Goal: Find specific page/section: Find specific page/section

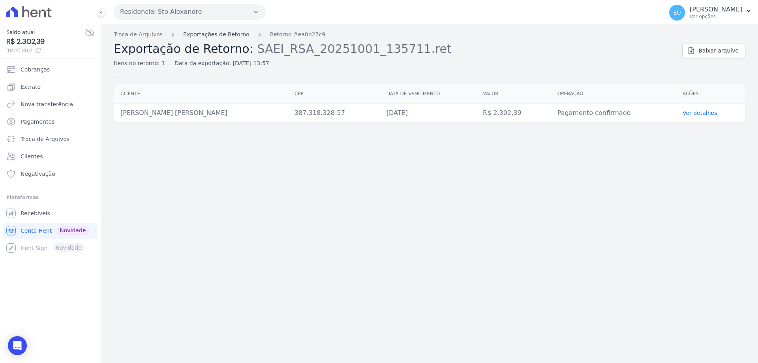
click at [200, 35] on link "Exportações de Retorno" at bounding box center [216, 34] width 66 height 8
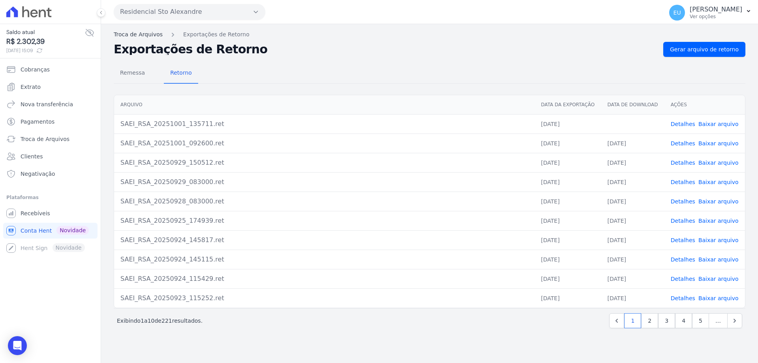
click at [136, 34] on link "Troca de Arquivos" at bounding box center [138, 34] width 49 height 8
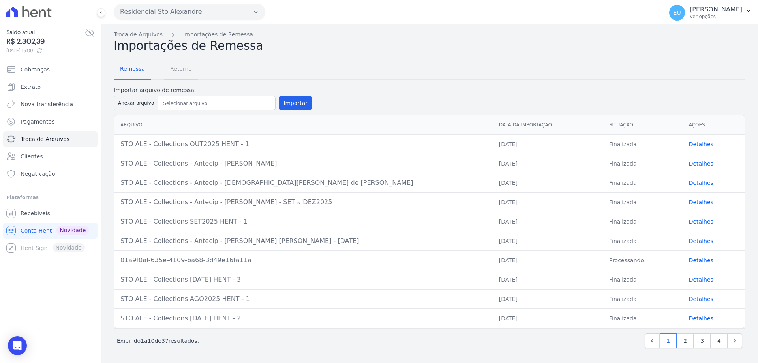
click at [182, 70] on span "Retorno" at bounding box center [180, 69] width 31 height 16
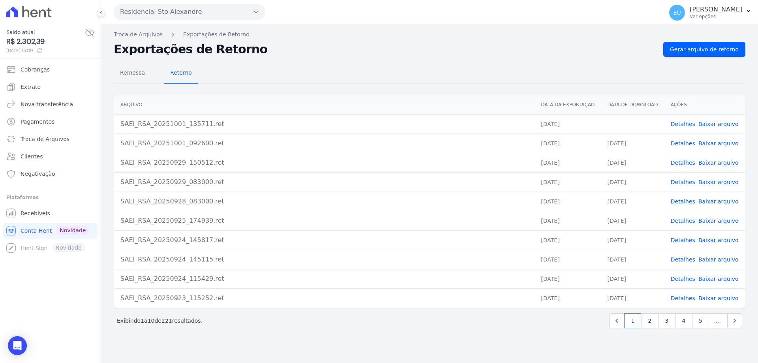
click at [705, 123] on link "Baixar arquivo" at bounding box center [718, 124] width 40 height 6
click at [144, 36] on link "Troca de Arquivos" at bounding box center [138, 34] width 49 height 8
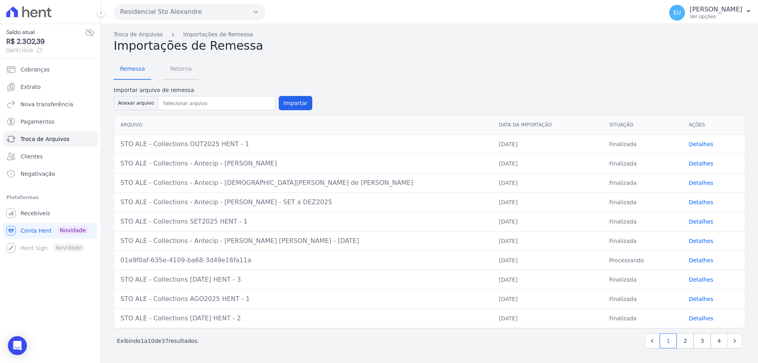
click at [176, 69] on span "Retorno" at bounding box center [180, 69] width 31 height 16
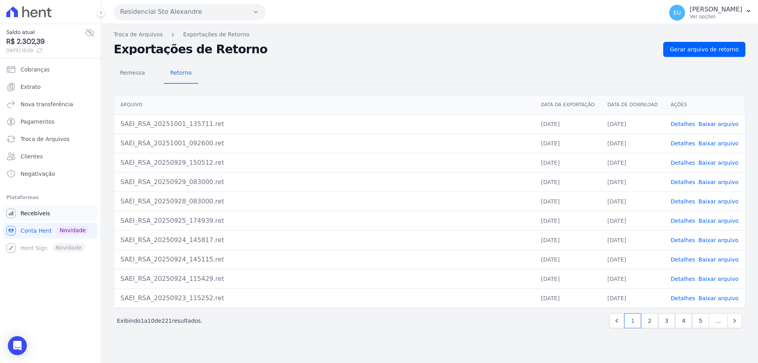
click at [31, 214] on span "Recebíveis" at bounding box center [36, 213] width 30 height 8
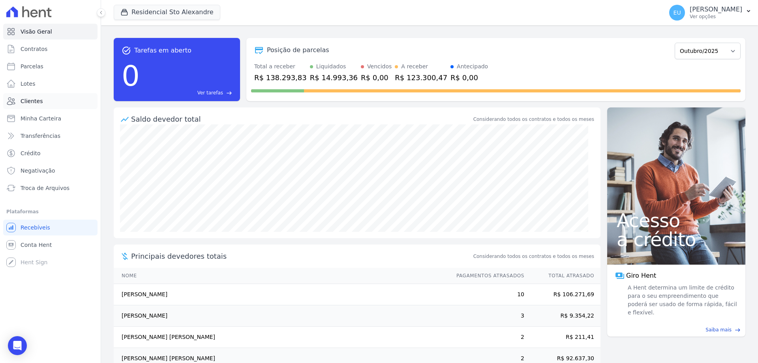
click at [35, 98] on span "Clientes" at bounding box center [32, 101] width 22 height 8
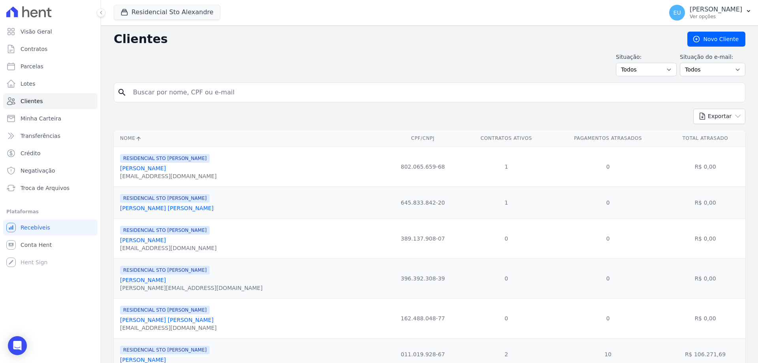
click at [155, 92] on input "search" at bounding box center [434, 92] width 613 height 16
type input "[DEMOGRAPHIC_DATA]"
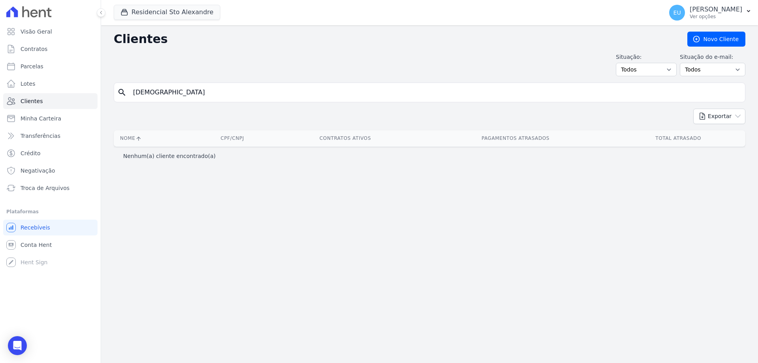
drag, startPoint x: 152, startPoint y: 92, endPoint x: 124, endPoint y: 97, distance: 29.3
click at [124, 97] on div "search [DEMOGRAPHIC_DATA]" at bounding box center [430, 92] width 632 height 20
type input "[PERSON_NAME] [PERSON_NAME]"
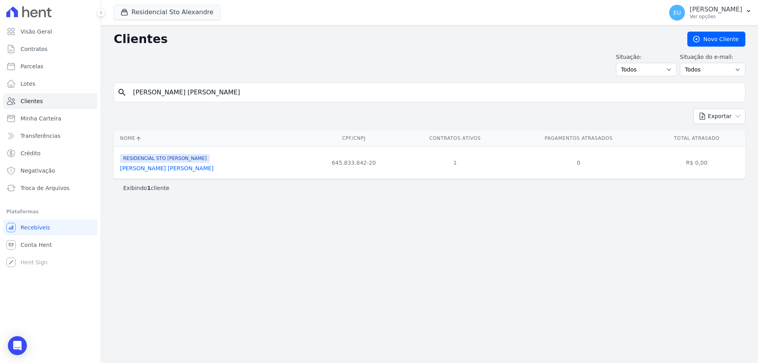
click at [144, 167] on link "[PERSON_NAME] [PERSON_NAME]" at bounding box center [167, 168] width 94 height 6
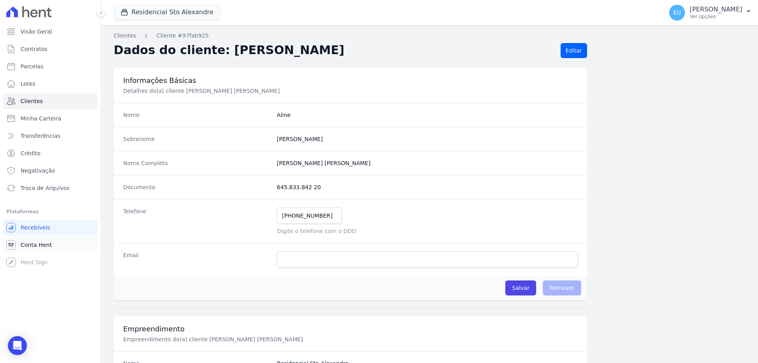
click at [42, 244] on span "Conta Hent" at bounding box center [36, 245] width 31 height 8
